Goal: Task Accomplishment & Management: Complete application form

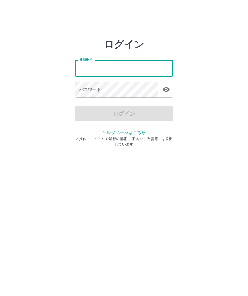
click at [84, 65] on input "社員番号" at bounding box center [124, 68] width 98 height 16
click at [92, 65] on input "社員番号" at bounding box center [124, 68] width 98 height 16
click at [87, 66] on input "社員番号" at bounding box center [124, 68] width 98 height 16
click at [159, 68] on input "社員番号" at bounding box center [124, 68] width 98 height 16
click at [114, 65] on input "社員番号" at bounding box center [124, 68] width 98 height 16
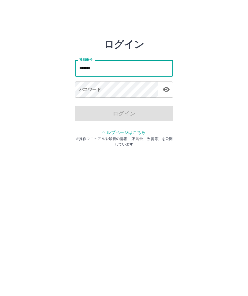
type input "*******"
click at [85, 87] on div "パスワード パスワード" at bounding box center [124, 89] width 98 height 17
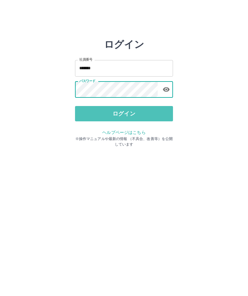
click at [128, 113] on button "ログイン" at bounding box center [124, 113] width 98 height 15
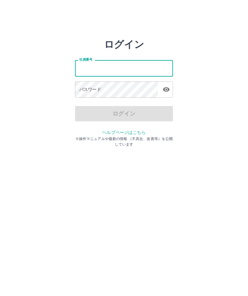
click at [88, 70] on input "社員番号" at bounding box center [124, 68] width 98 height 16
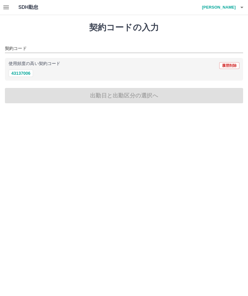
click at [26, 71] on button "43137006" at bounding box center [21, 73] width 24 height 7
type input "********"
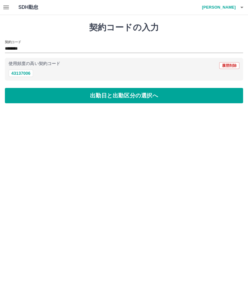
click at [130, 96] on button "出勤日と出勤区分の選択へ" at bounding box center [124, 95] width 238 height 15
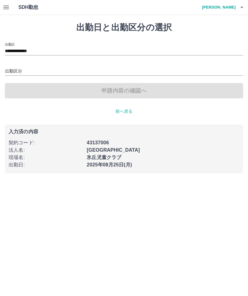
click at [27, 65] on div "出勤区分" at bounding box center [124, 69] width 238 height 13
click at [36, 66] on div "出勤区分" at bounding box center [124, 69] width 238 height 13
click at [102, 69] on input "出勤区分" at bounding box center [124, 72] width 238 height 8
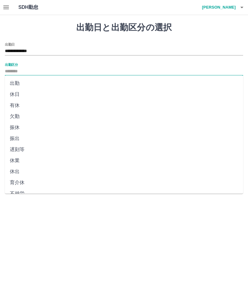
click at [17, 83] on li "出勤" at bounding box center [124, 83] width 238 height 11
type input "**"
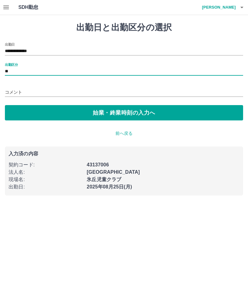
click at [49, 84] on div "コメント" at bounding box center [124, 90] width 238 height 15
click at [19, 88] on input "コメント" at bounding box center [124, 92] width 238 height 9
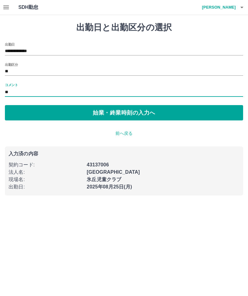
type input "**"
click at [130, 110] on button "始業・終業時刻の入力へ" at bounding box center [124, 112] width 238 height 15
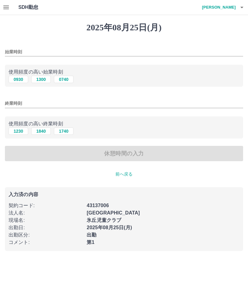
click at [23, 76] on button "0930" at bounding box center [19, 79] width 20 height 7
type input "****"
click at [20, 97] on div "終業時刻" at bounding box center [124, 101] width 238 height 15
click at [31, 97] on div "終業時刻" at bounding box center [124, 101] width 238 height 15
click at [28, 96] on div "終業時刻" at bounding box center [124, 101] width 238 height 15
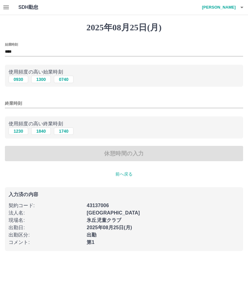
click at [12, 100] on input "終業時刻" at bounding box center [124, 103] width 238 height 9
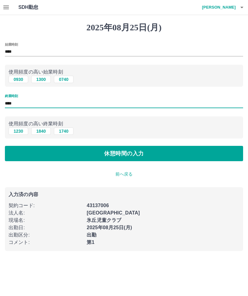
type input "****"
click at [132, 152] on button "休憩時間の入力" at bounding box center [124, 153] width 238 height 15
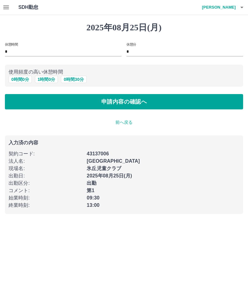
click at [130, 98] on button "申請内容の確認へ" at bounding box center [124, 101] width 238 height 15
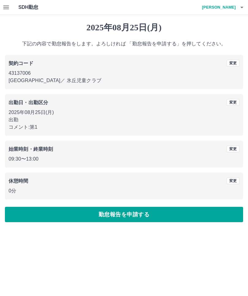
click at [137, 211] on button "勤怠報告を申請する" at bounding box center [124, 214] width 238 height 15
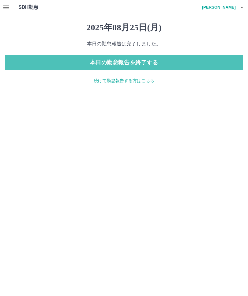
click at [152, 57] on button "本日の勤怠報告を終了する" at bounding box center [124, 62] width 238 height 15
